Goal: Information Seeking & Learning: Find specific page/section

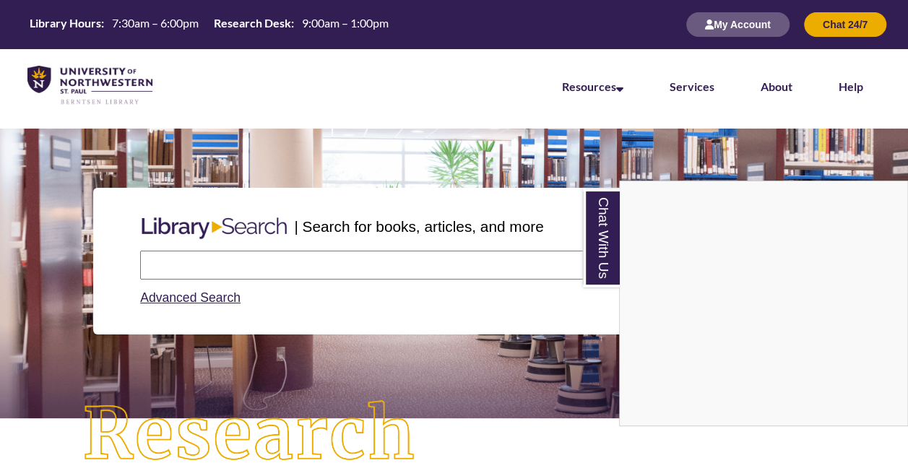
click at [322, 263] on div "Chat With Us" at bounding box center [454, 231] width 908 height 463
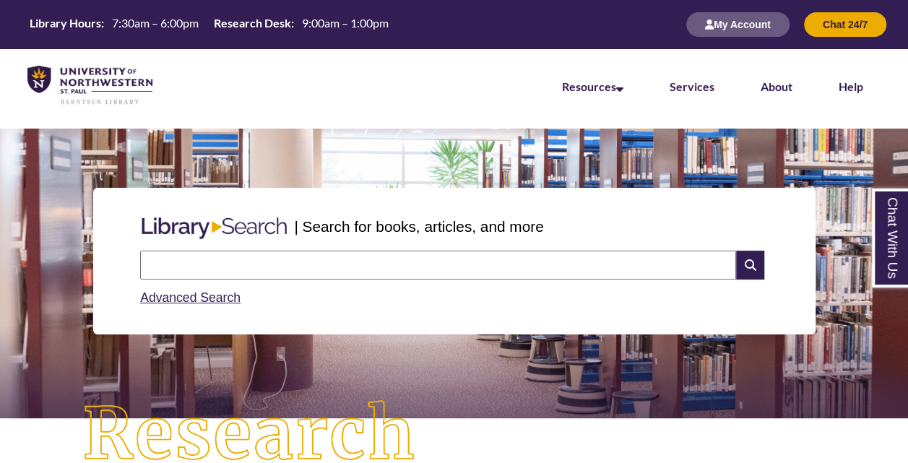
click at [322, 263] on input "text" at bounding box center [438, 265] width 596 height 29
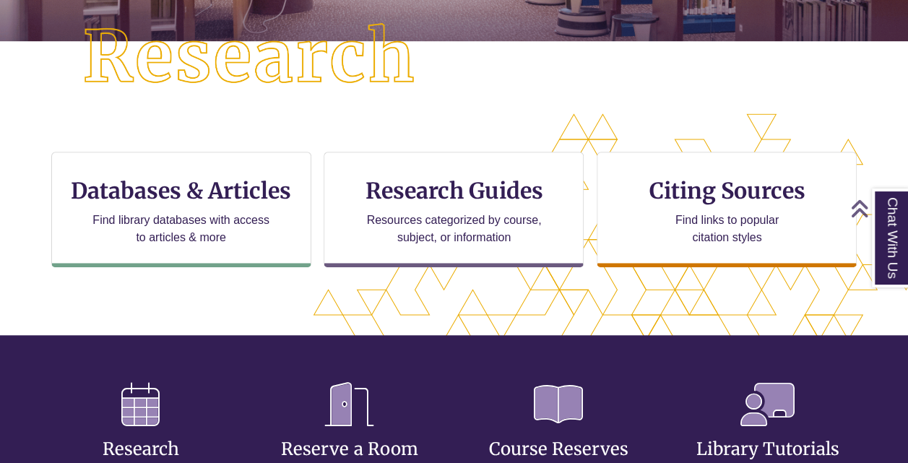
scroll to position [380, 0]
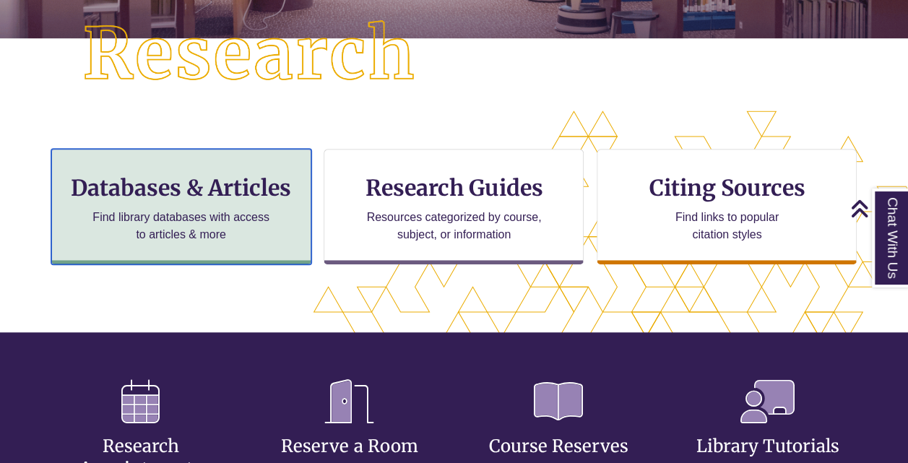
click at [140, 240] on p "Find library databases with access to articles & more" at bounding box center [181, 226] width 188 height 35
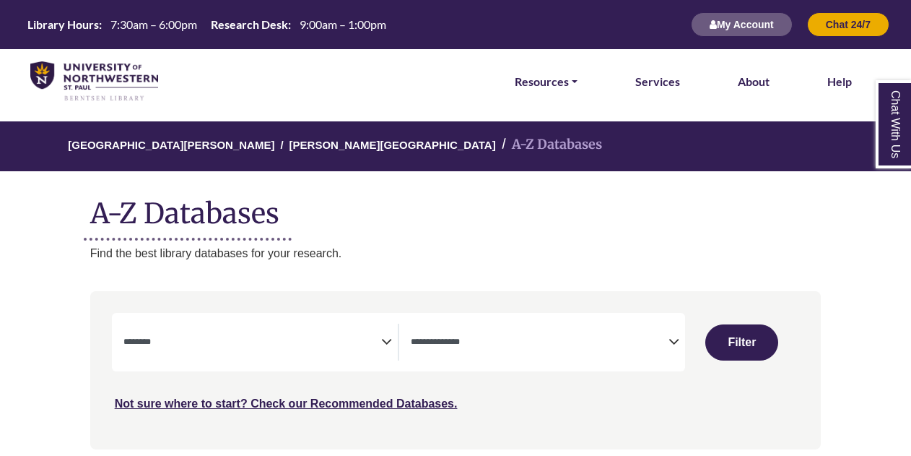
select select "Database Subject Filter"
select select "Database Types Filter"
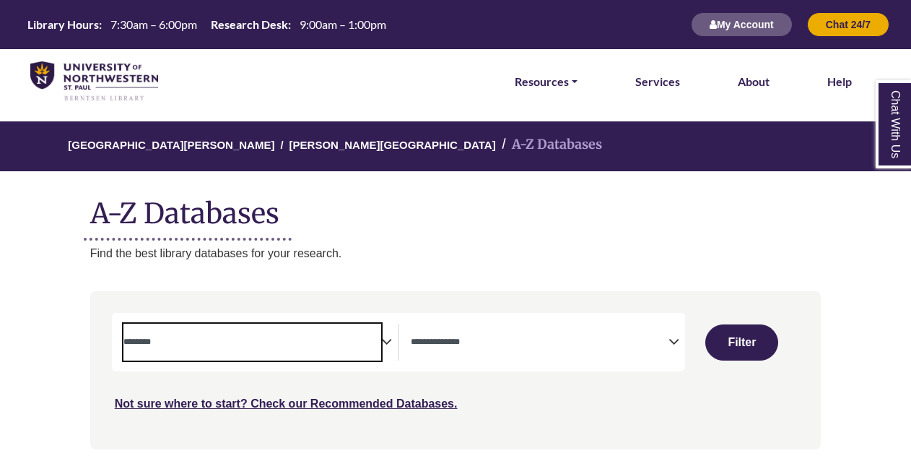
click at [258, 339] on textarea "Search" at bounding box center [252, 343] width 258 height 12
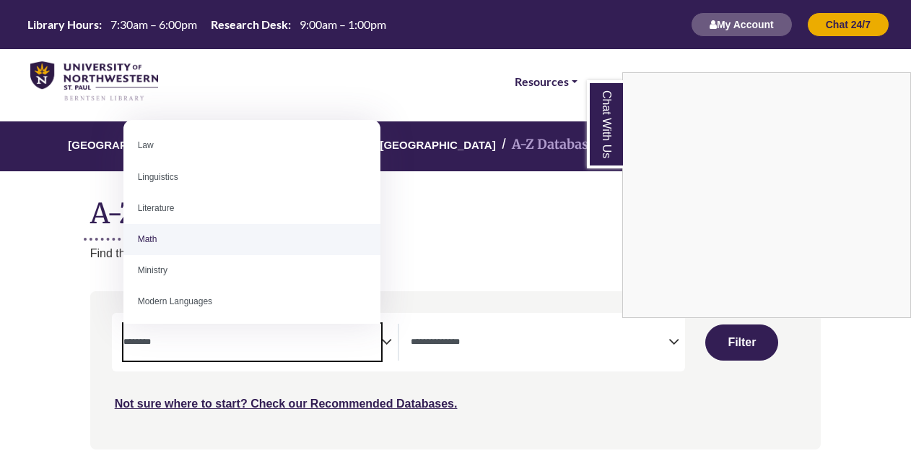
scroll to position [781, 0]
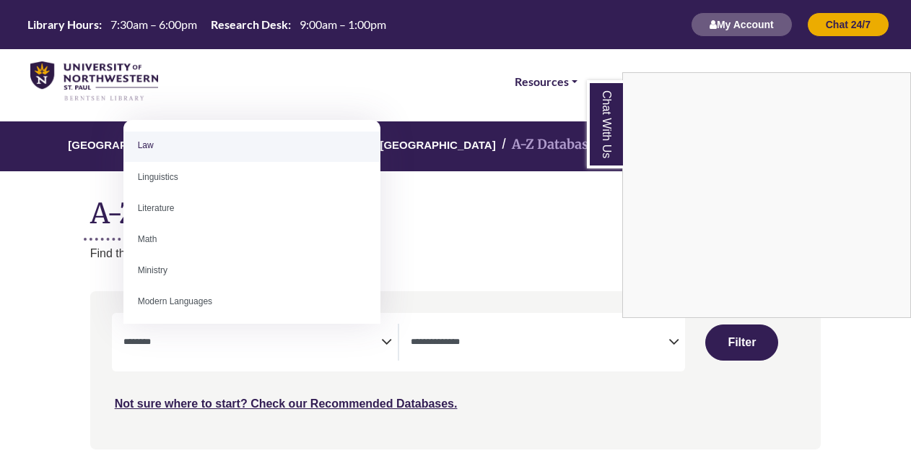
select select "******"
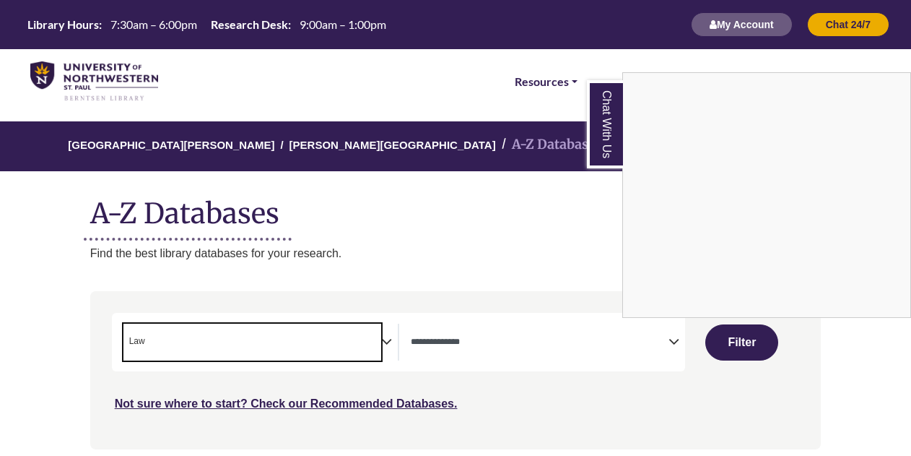
click at [227, 328] on div "Chat With Us" at bounding box center [455, 228] width 911 height 456
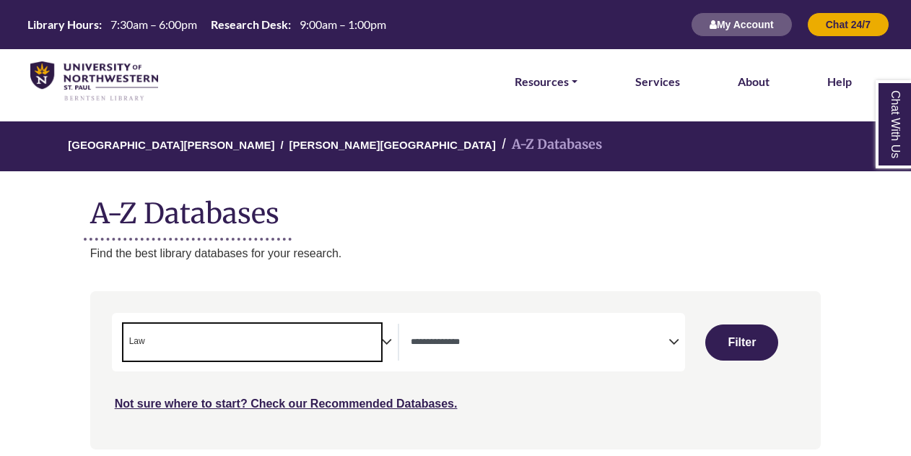
click at [262, 351] on span "× Law" at bounding box center [252, 341] width 258 height 37
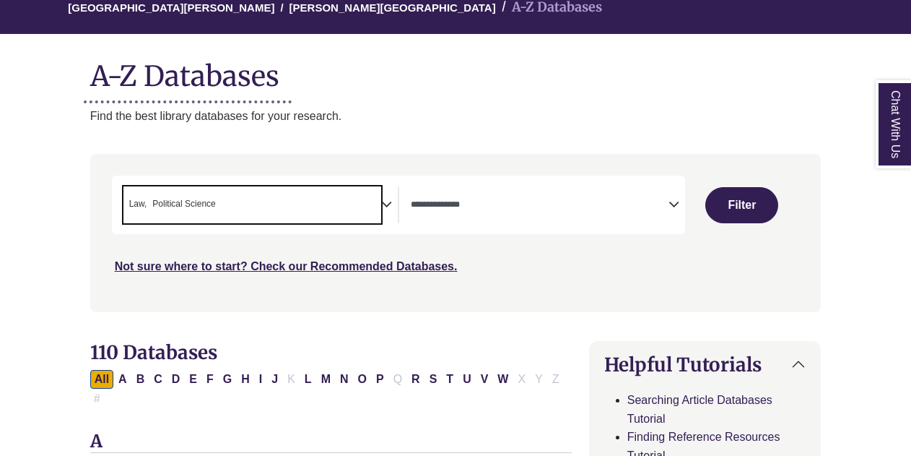
scroll to position [149, 0]
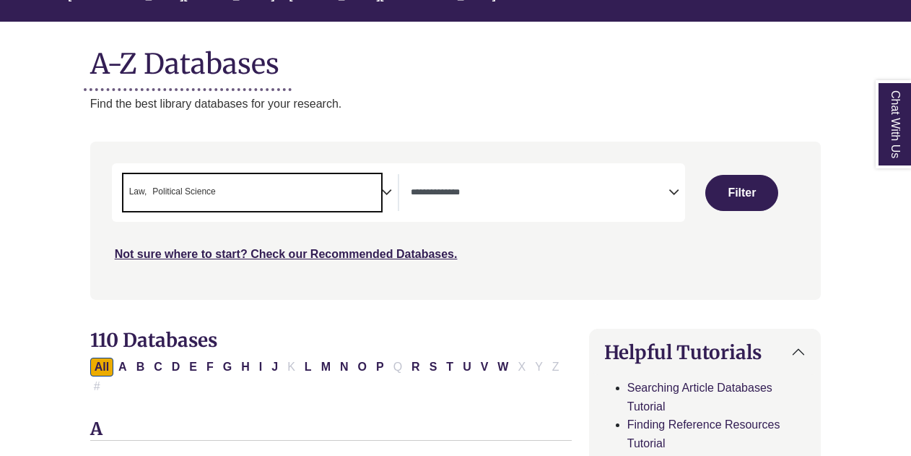
click at [573, 191] on textarea "Search" at bounding box center [540, 194] width 258 height 12
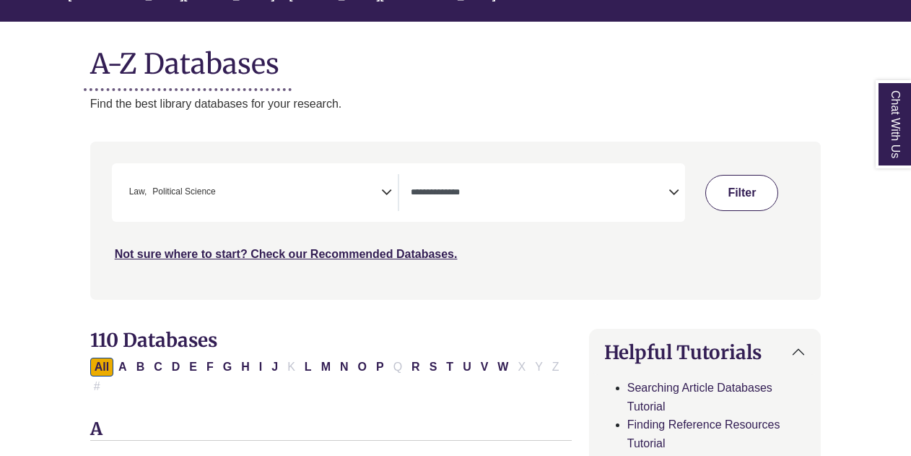
click at [723, 196] on button "Filter" at bounding box center [741, 193] width 73 height 36
select select "Database Types Filter"
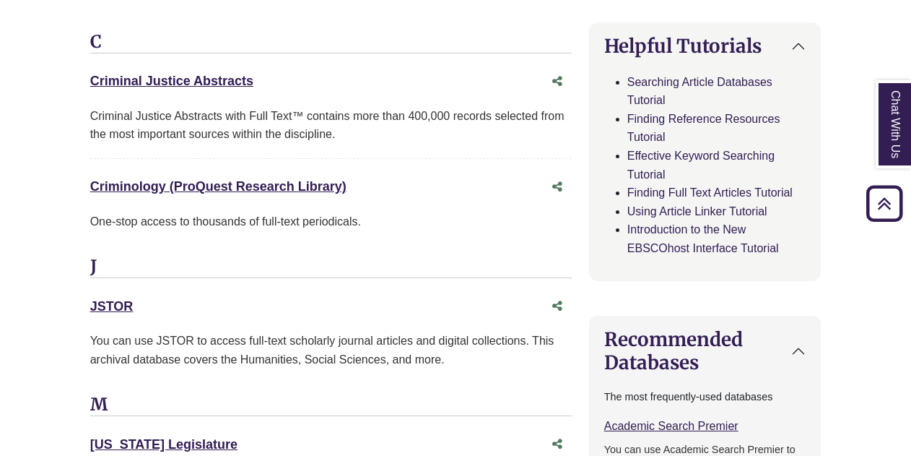
scroll to position [768, 0]
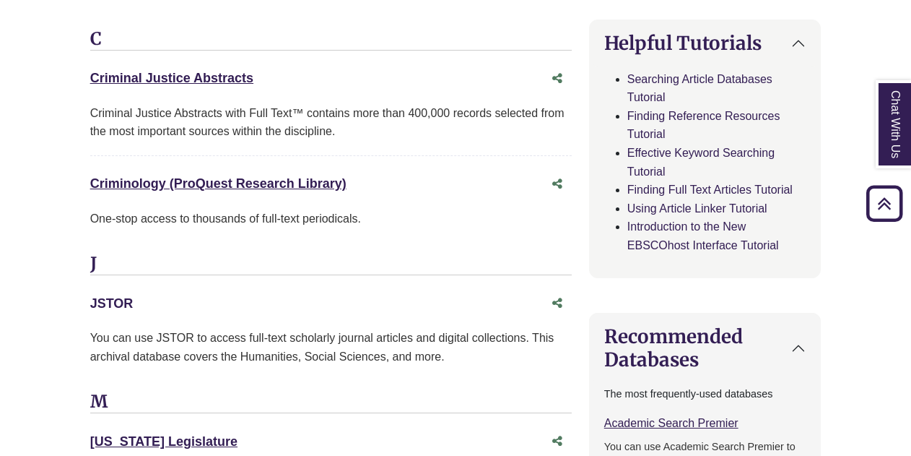
click at [129, 296] on link "JSTOR This link opens in a new window" at bounding box center [111, 303] width 43 height 14
